Goal: Task Accomplishment & Management: Use online tool/utility

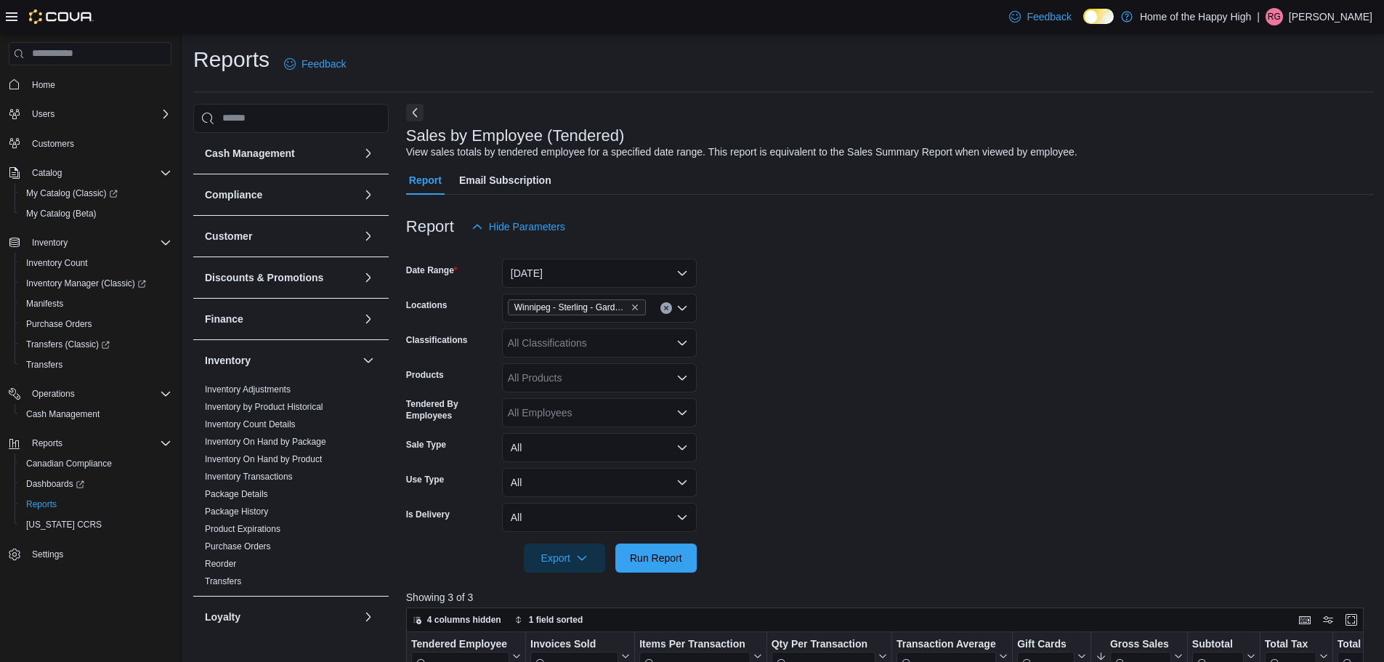
scroll to position [486, 0]
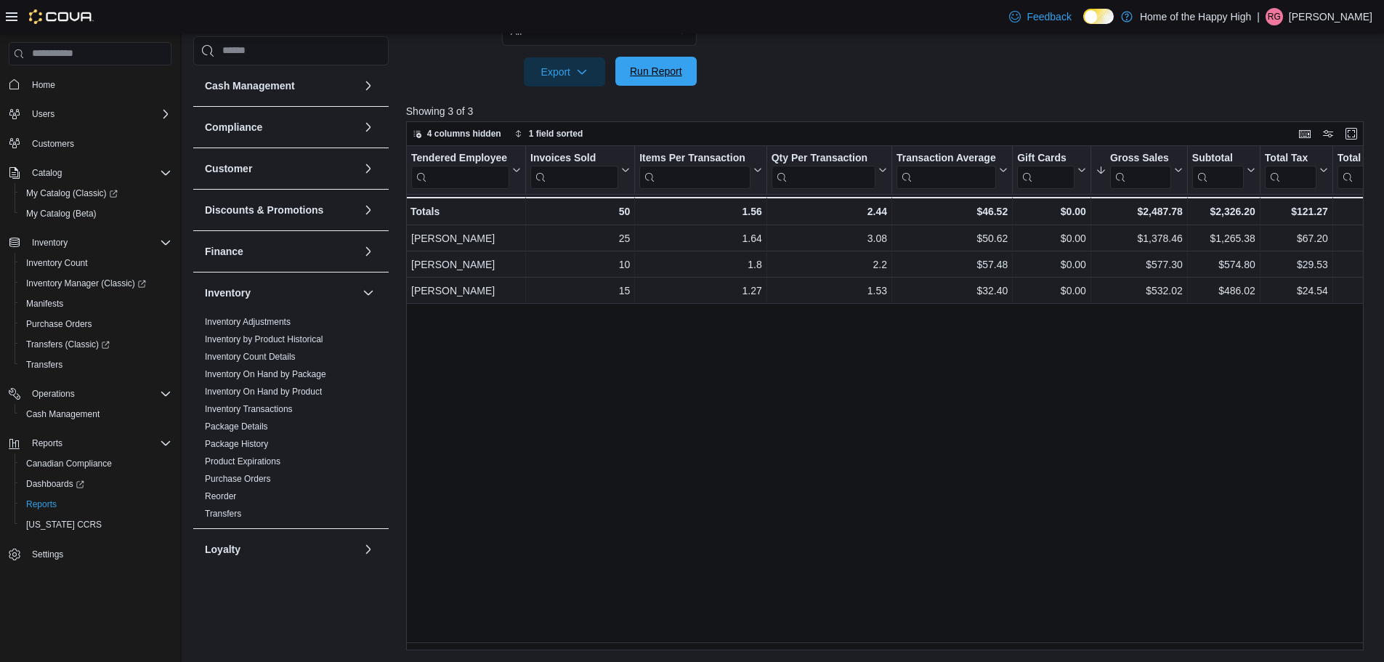
click at [693, 80] on button "Run Report" at bounding box center [655, 71] width 81 height 29
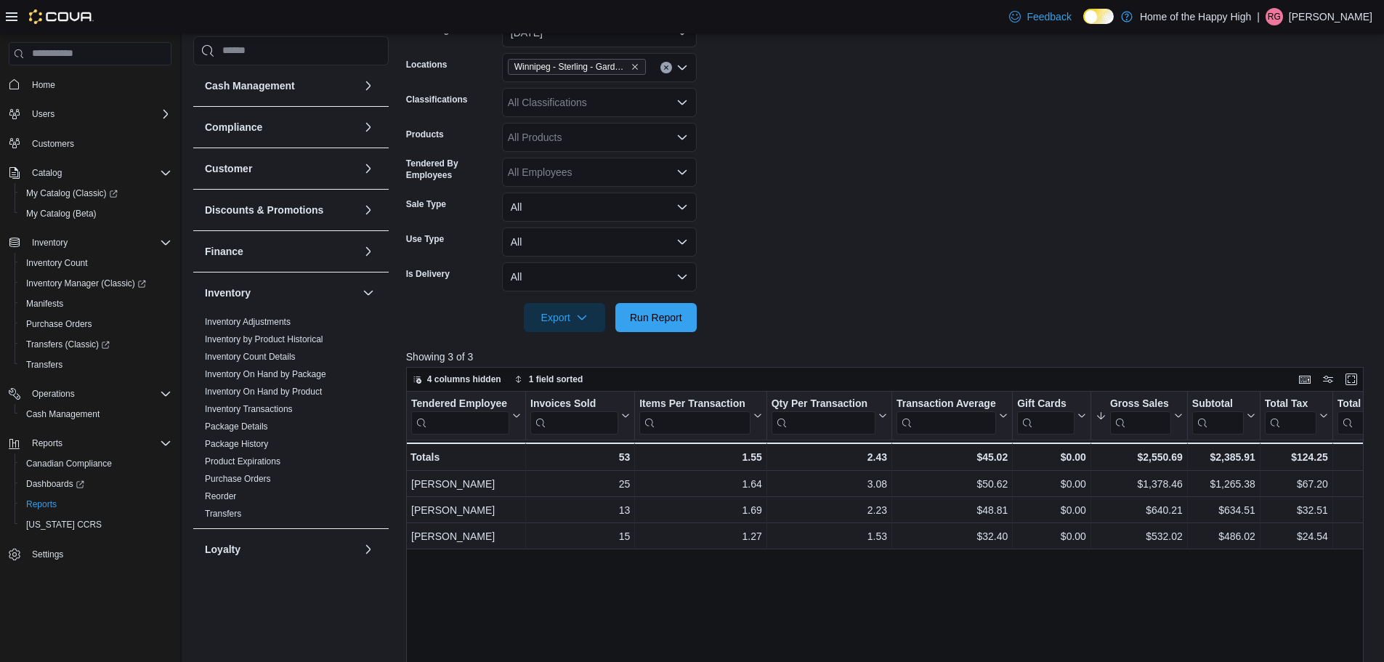
scroll to position [195, 0]
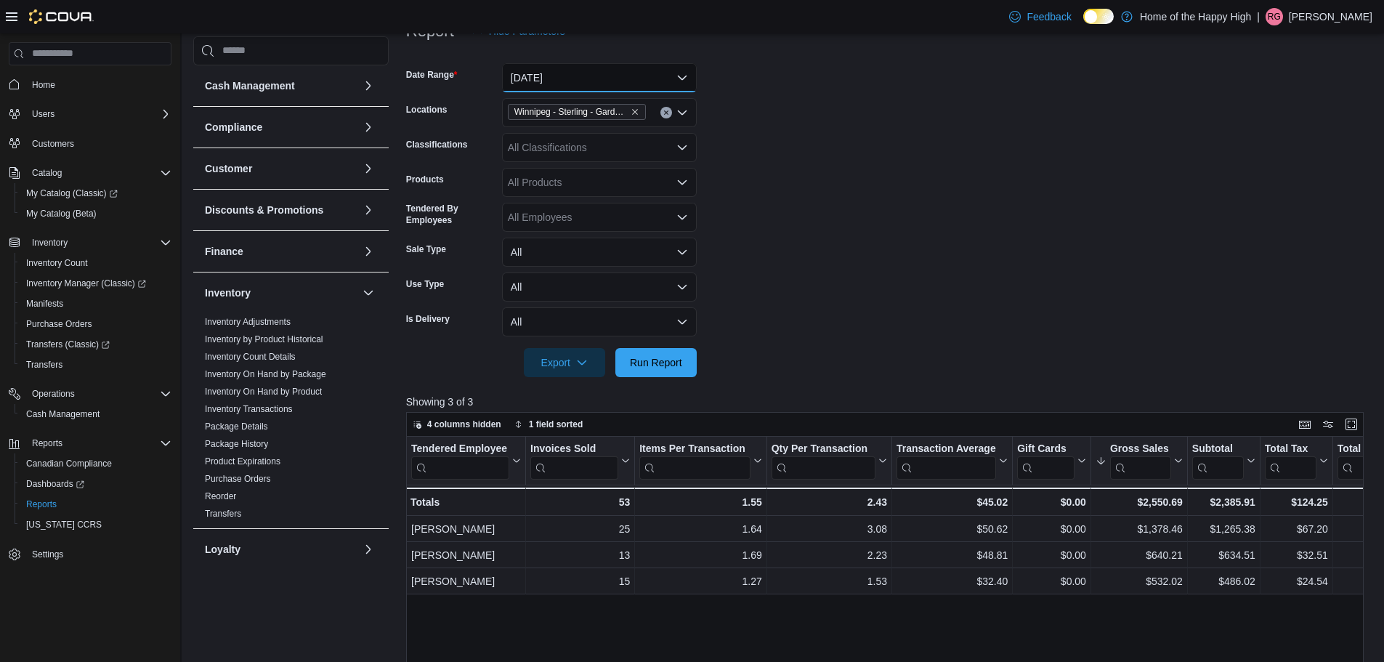
click at [682, 82] on button "[DATE]" at bounding box center [599, 77] width 195 height 29
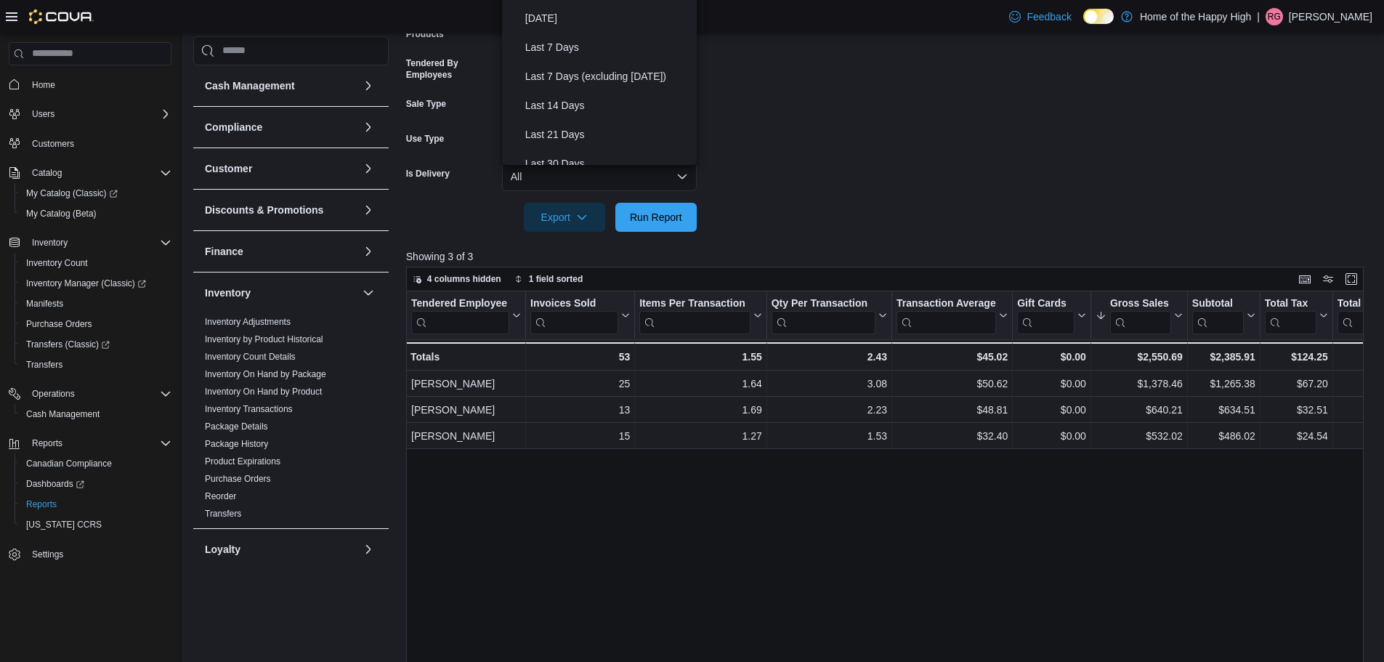
scroll to position [0, 0]
click at [781, 123] on div "Sales by Employee (Tendered) View sales totals by tendered employee for a speci…" at bounding box center [890, 279] width 968 height 1033
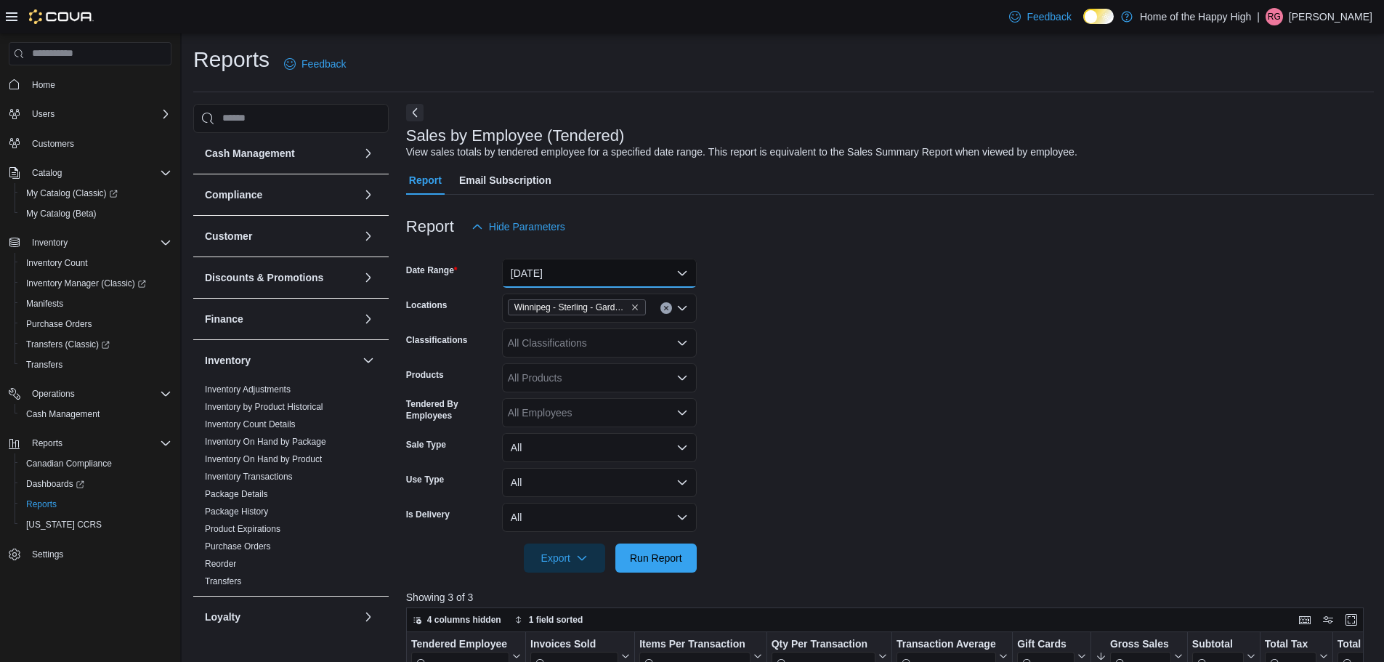
click at [682, 276] on button "[DATE]" at bounding box center [599, 273] width 195 height 29
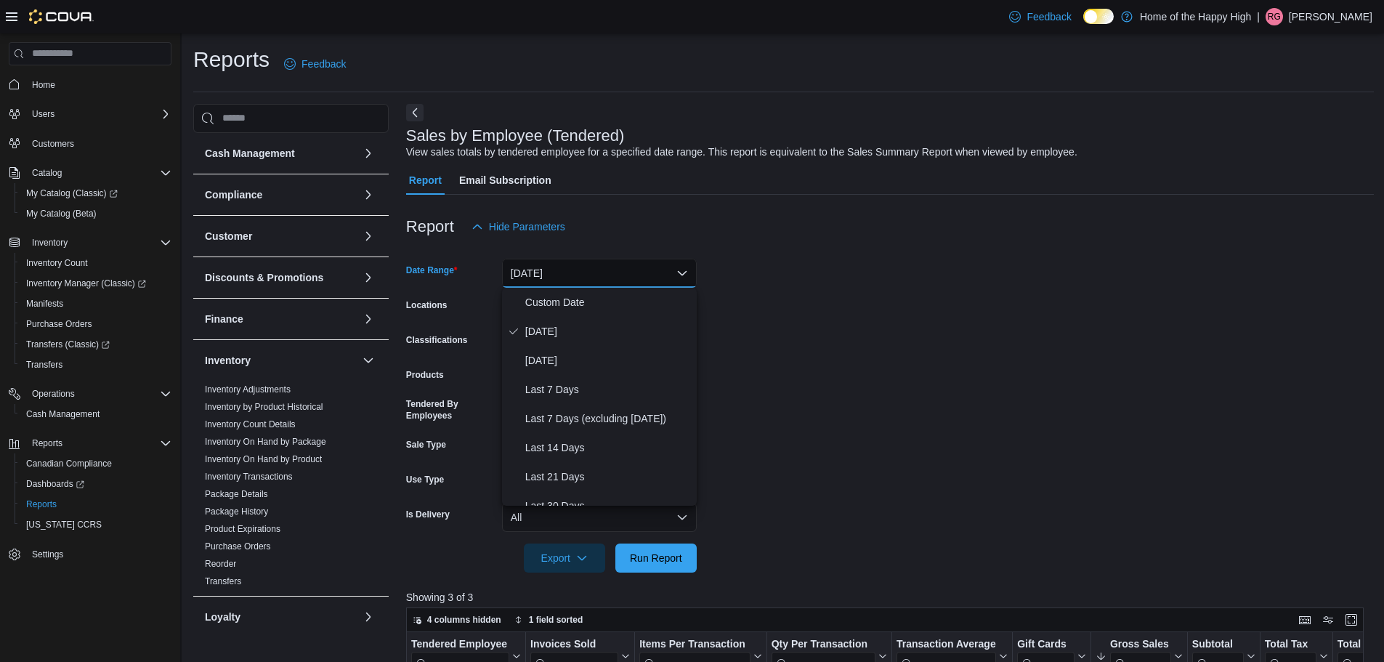
click at [914, 342] on form "Date Range [DATE] Locations [GEOGRAPHIC_DATA] - [GEOGRAPHIC_DATA] - Garden Vari…" at bounding box center [890, 406] width 968 height 331
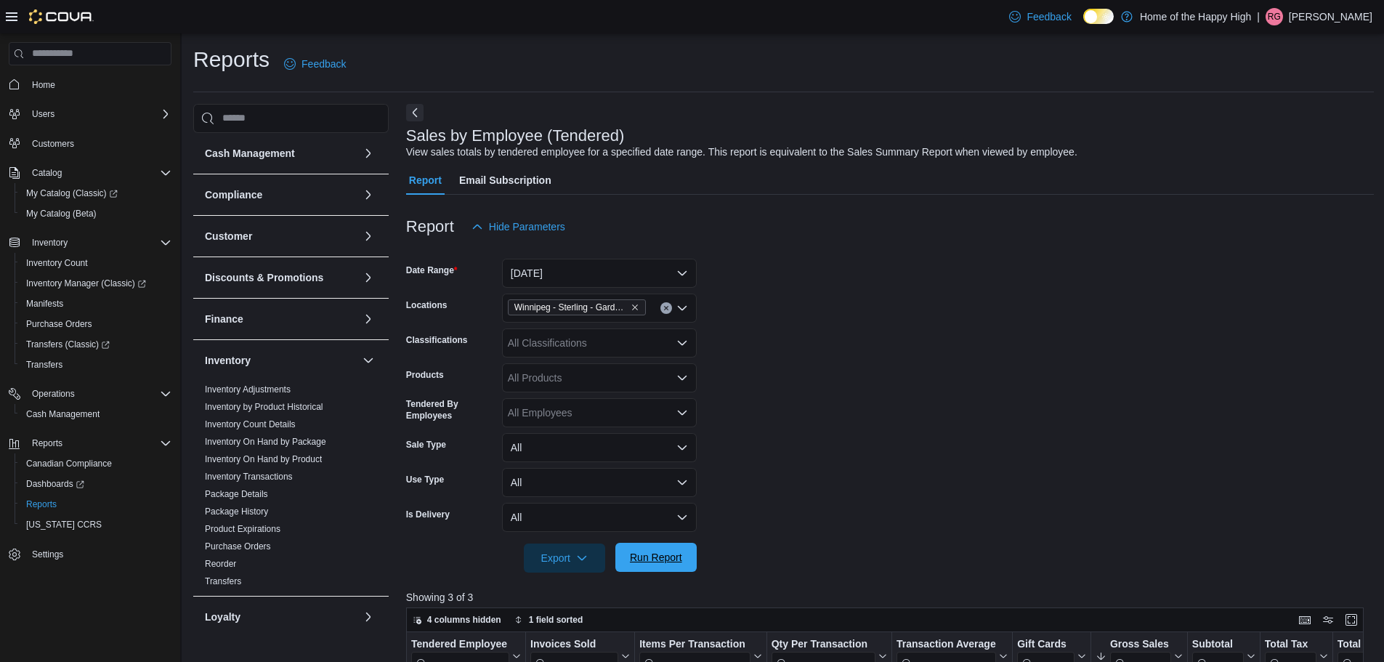
click at [630, 551] on span "Run Report" at bounding box center [656, 557] width 52 height 15
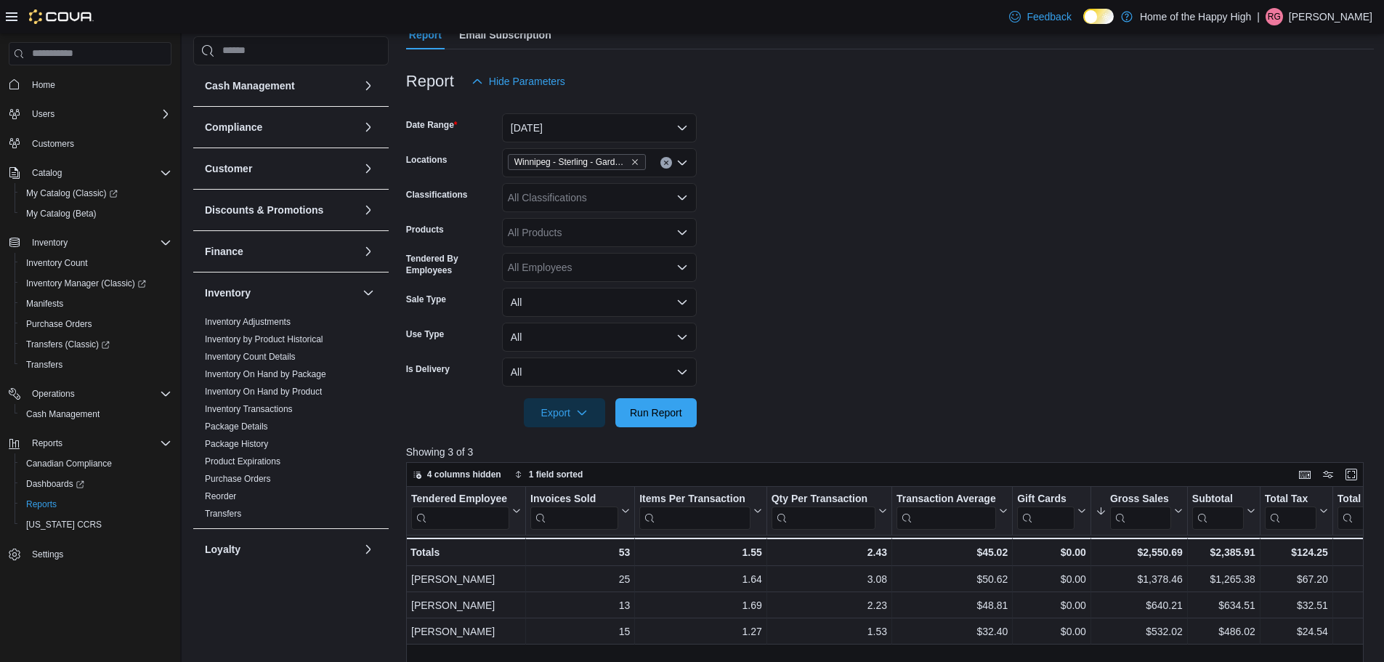
scroll to position [218, 0]
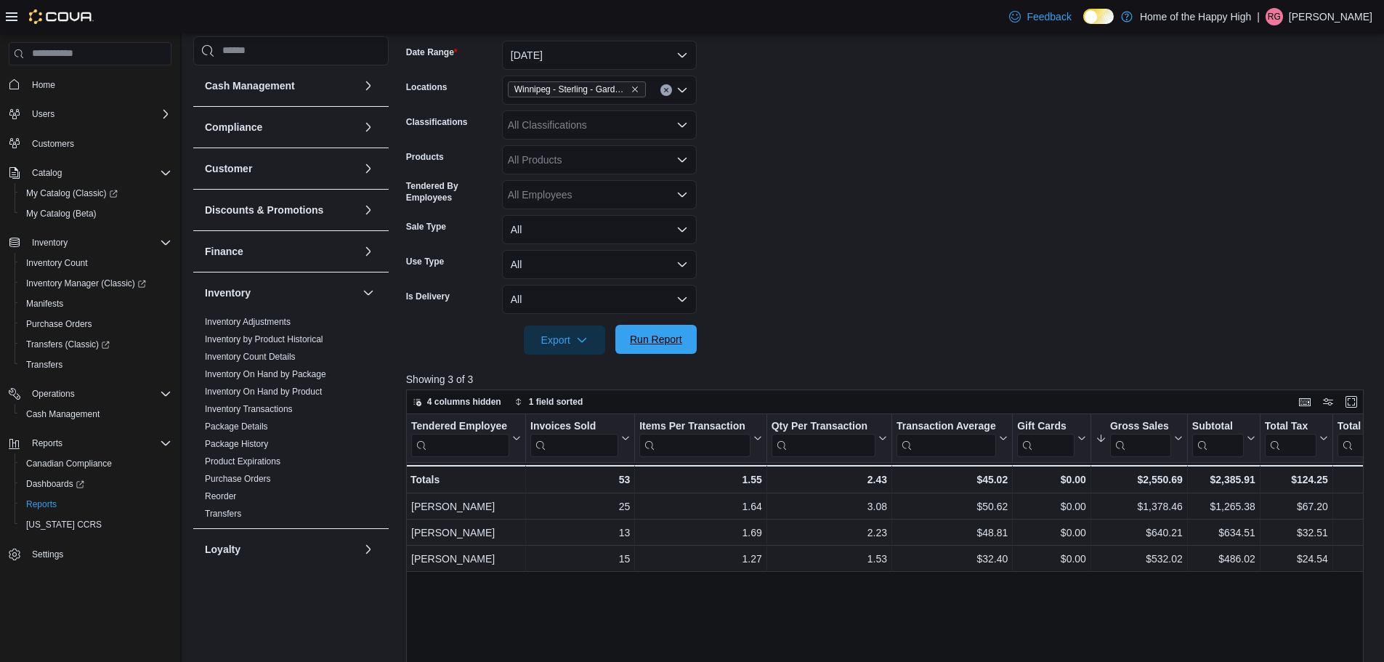
click at [690, 341] on button "Run Report" at bounding box center [655, 339] width 81 height 29
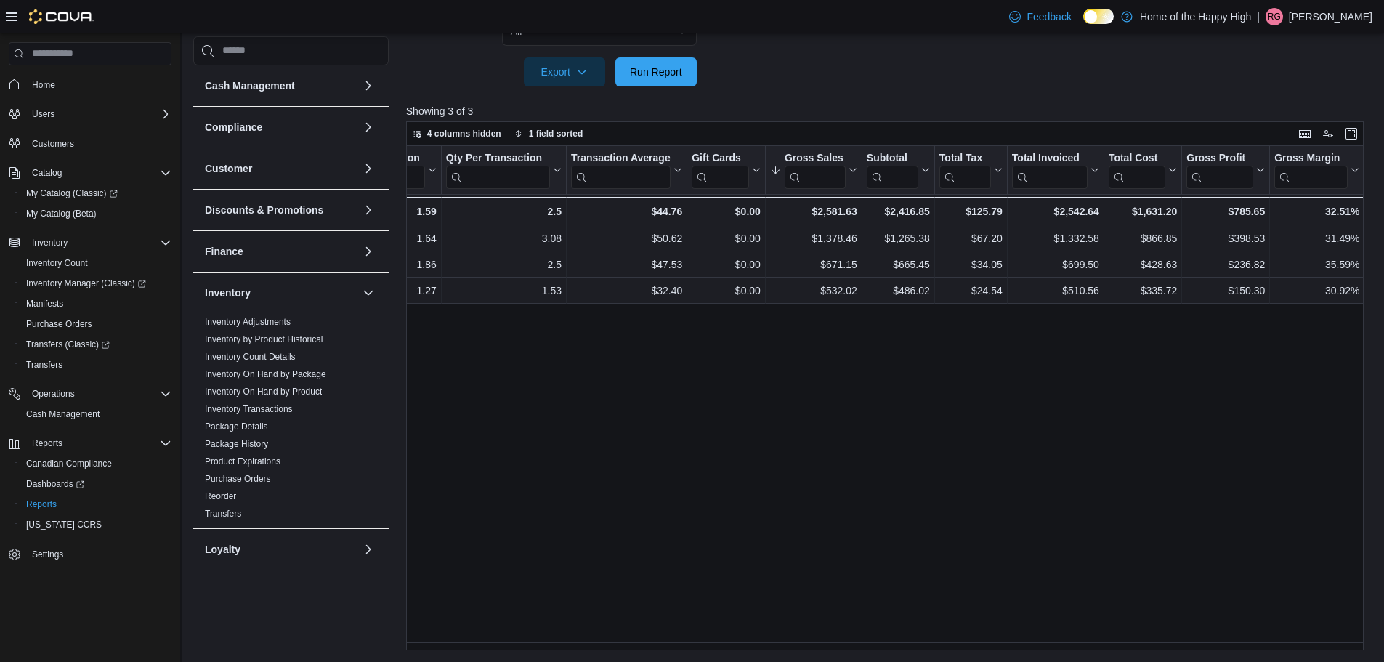
scroll to position [0, 0]
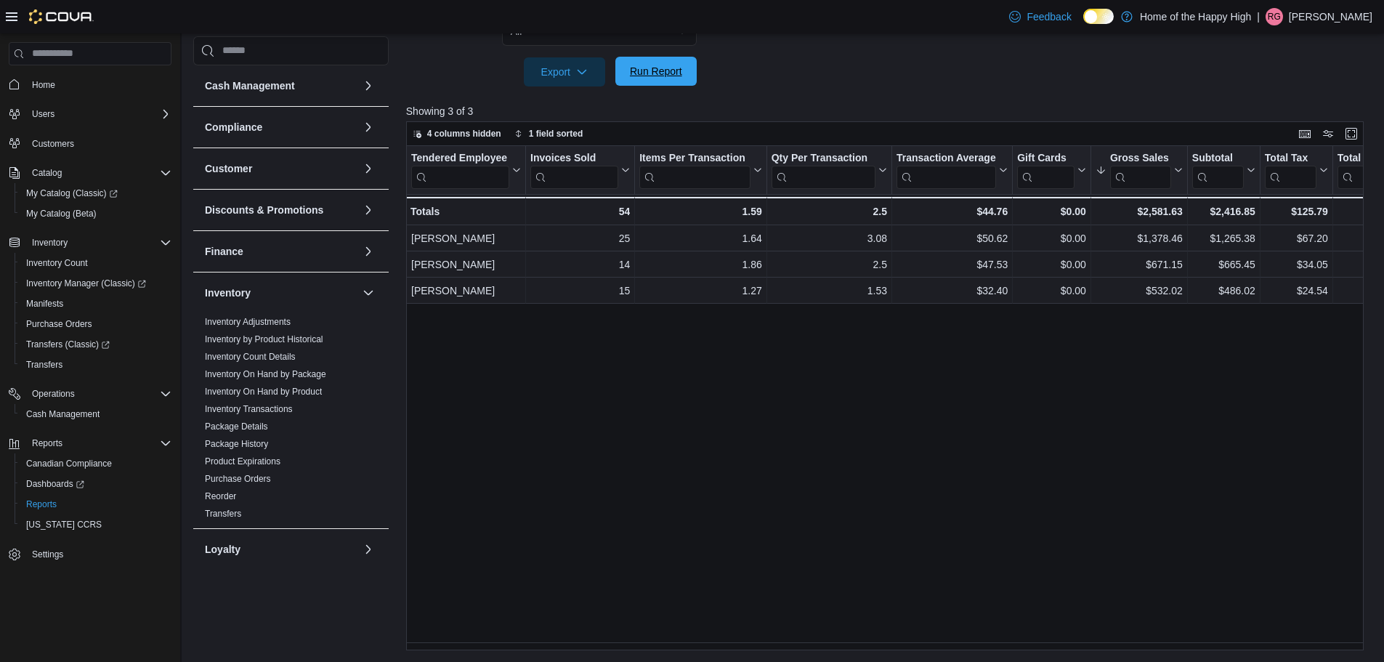
click at [656, 72] on span "Run Report" at bounding box center [656, 71] width 52 height 15
click at [682, 69] on span "Run Report" at bounding box center [656, 71] width 52 height 15
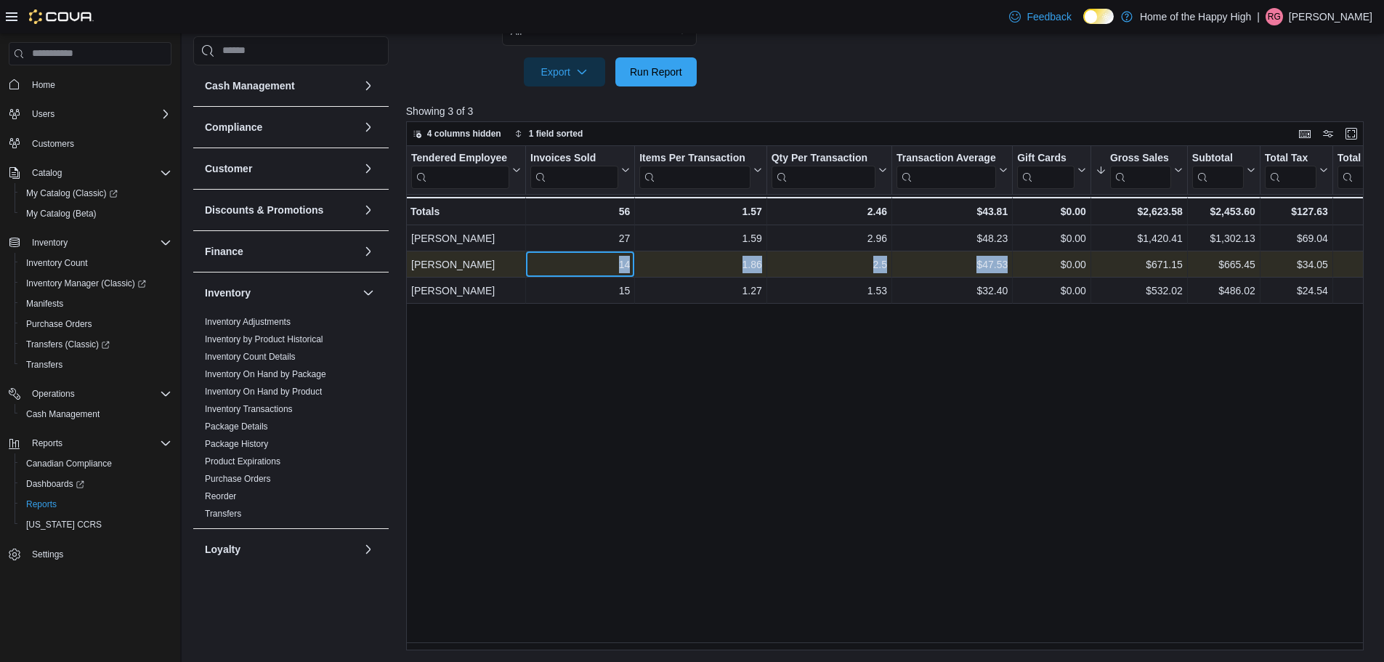
drag, startPoint x: 621, startPoint y: 267, endPoint x: 1051, endPoint y: 273, distance: 429.5
click at [1051, 273] on div "[PERSON_NAME] - Tendered Employee, column 1, row 2 14 - Invoices Sold, column 2…" at bounding box center [1156, 264] width 1501 height 26
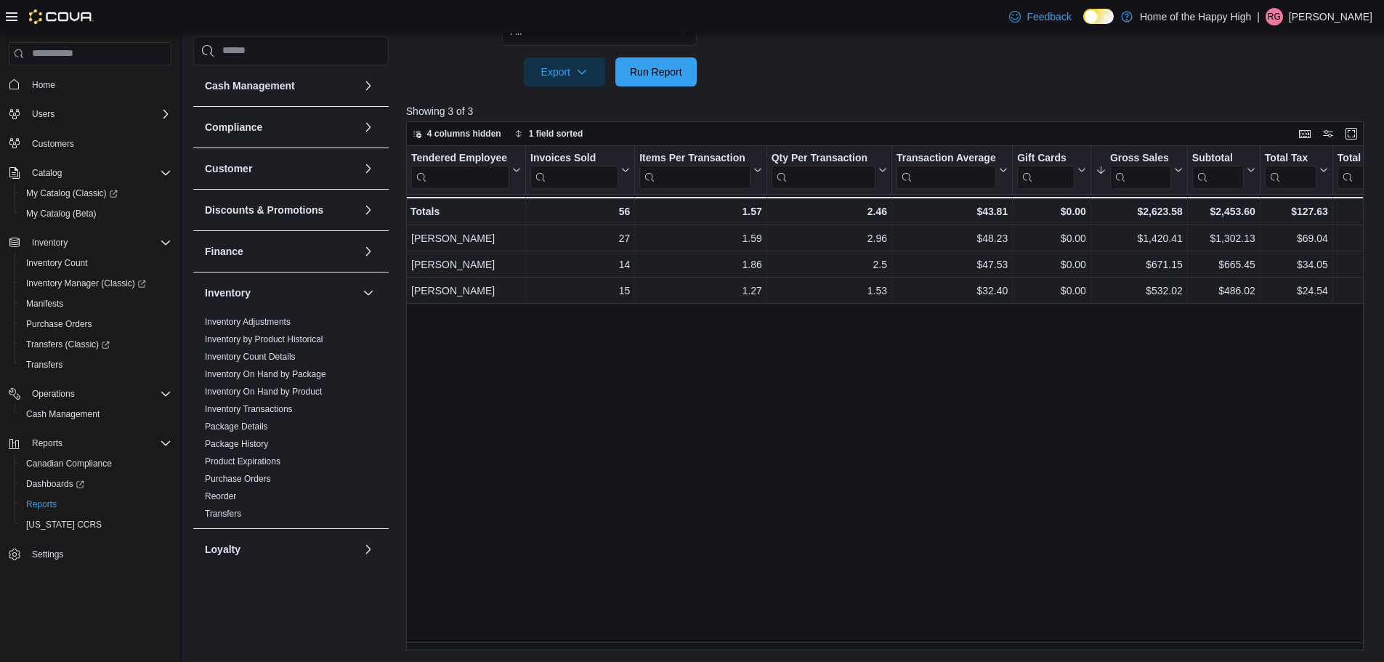
click at [1014, 343] on div "Tendered Employee Click to view column header actions Invoices Sold Click to vi…" at bounding box center [890, 398] width 968 height 505
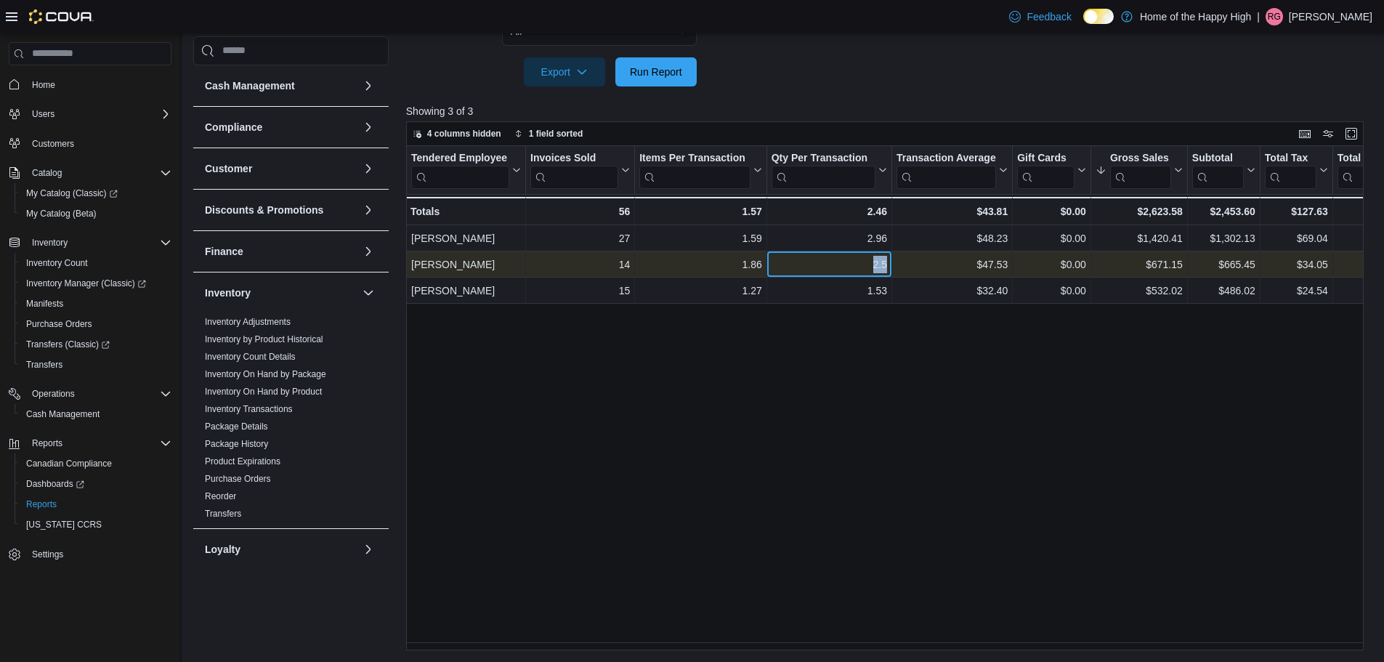
drag, startPoint x: 864, startPoint y: 263, endPoint x: 912, endPoint y: 273, distance: 49.0
click at [912, 273] on div "[PERSON_NAME] - Tendered Employee, column 1, row 2 14 - Invoices Sold, column 2…" at bounding box center [1156, 264] width 1501 height 26
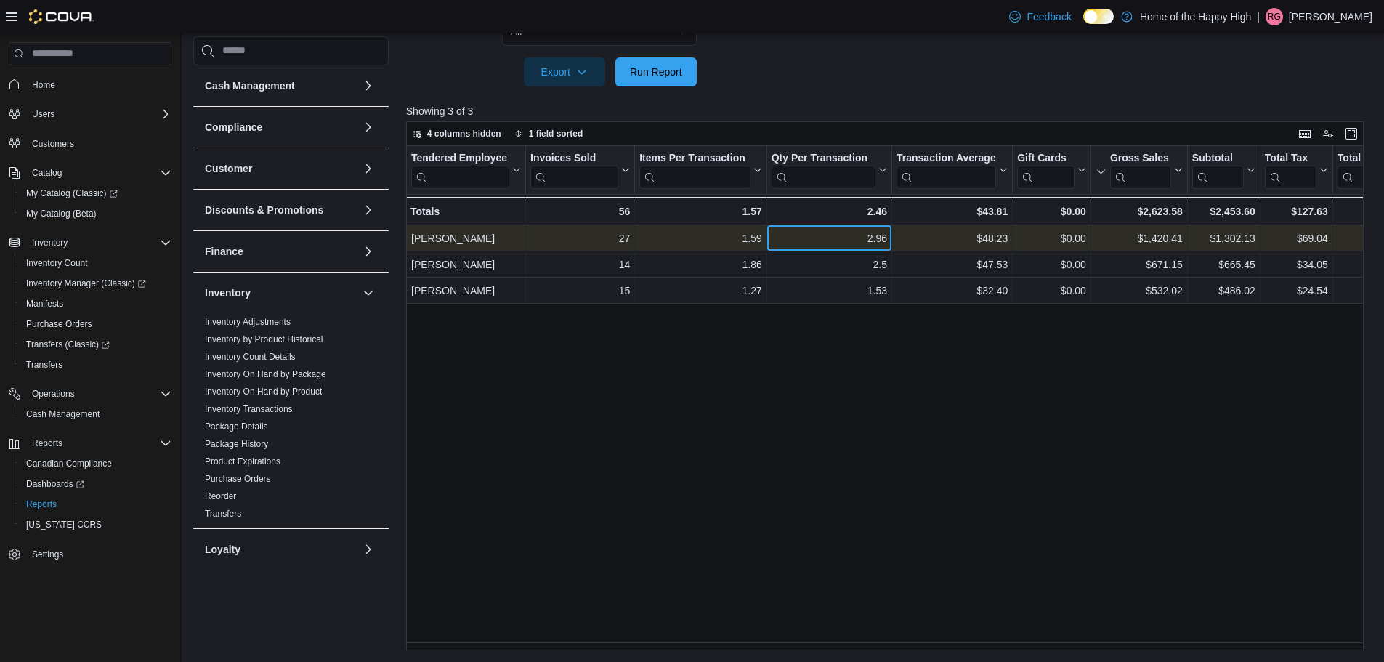
click at [867, 234] on div "2.96" at bounding box center [830, 238] width 116 height 17
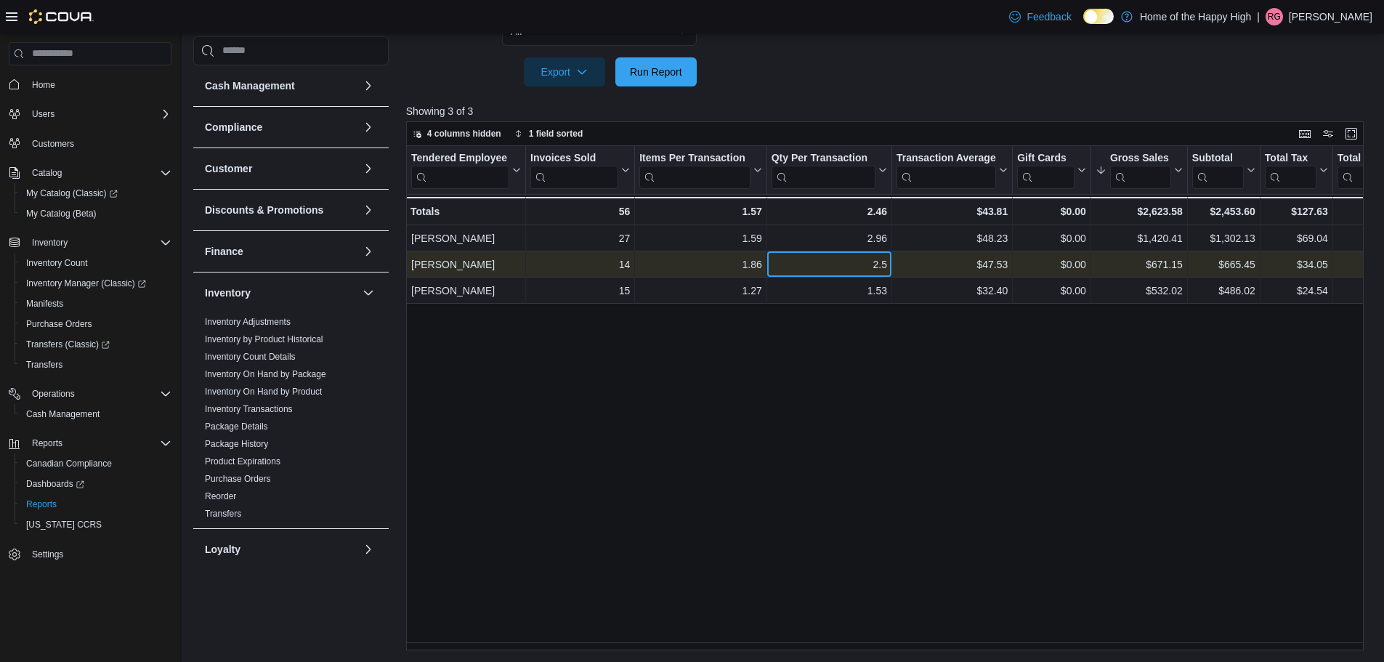
click at [858, 277] on div "2.5 - Qty Per Transaction, column 4, row 2" at bounding box center [829, 264] width 125 height 26
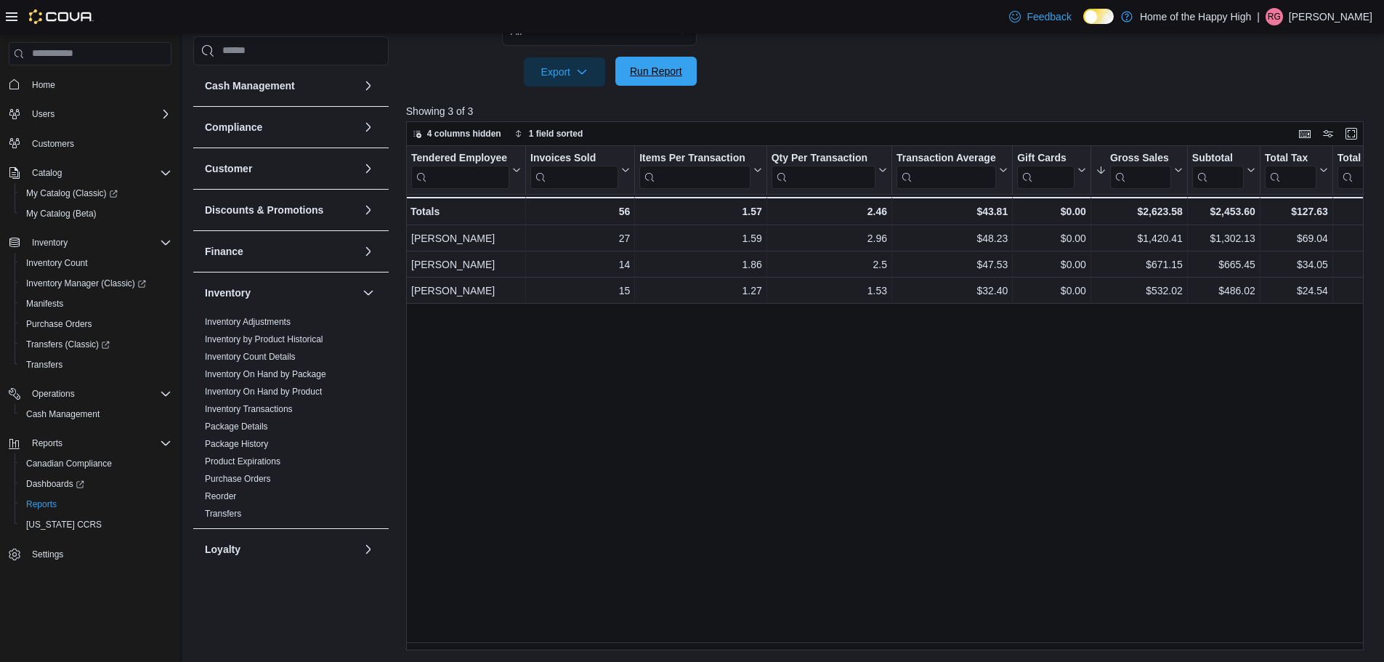
click at [632, 76] on span "Run Report" at bounding box center [656, 71] width 52 height 15
click at [647, 80] on span "Run Report" at bounding box center [656, 71] width 64 height 29
click at [646, 76] on span "Run Report" at bounding box center [656, 71] width 52 height 15
click at [650, 83] on span "Run Report" at bounding box center [656, 71] width 64 height 29
click at [679, 84] on span "Run Report" at bounding box center [656, 71] width 64 height 29
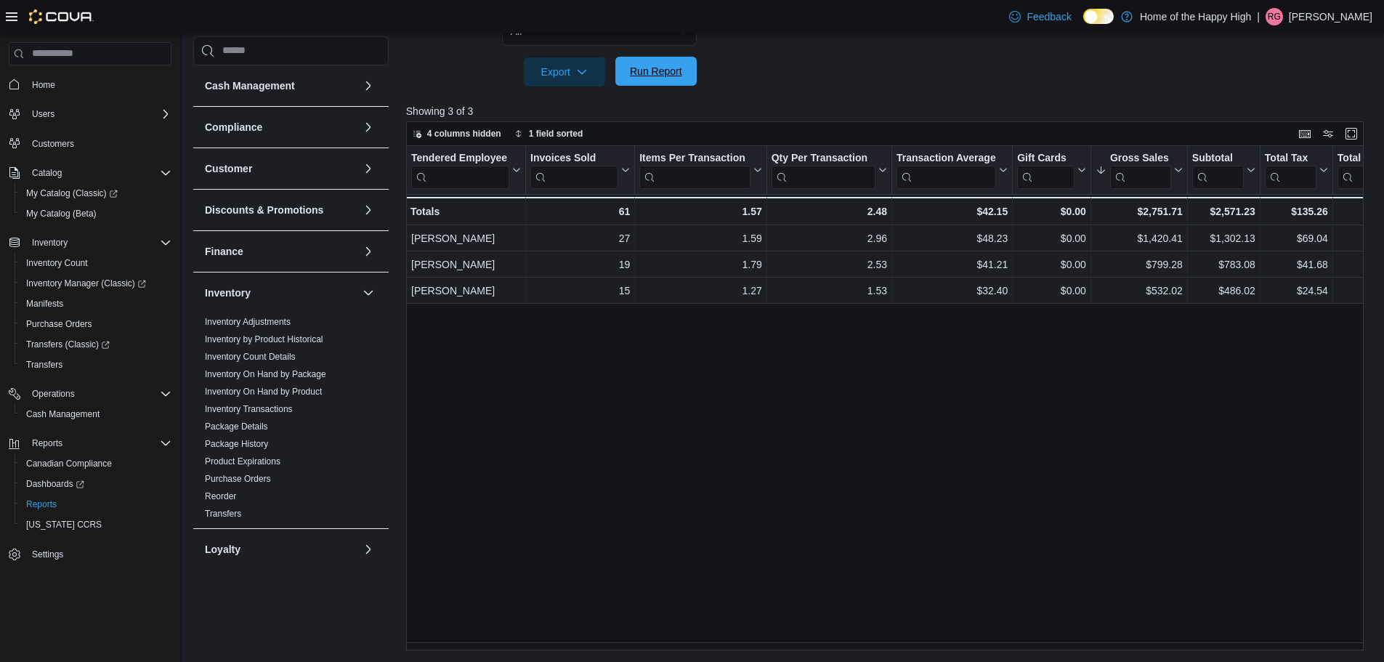
click at [667, 73] on span "Run Report" at bounding box center [656, 71] width 52 height 15
click at [652, 78] on span "Run Report" at bounding box center [656, 71] width 52 height 15
click at [659, 81] on span "Run Report" at bounding box center [656, 71] width 64 height 29
